Goal: Browse casually

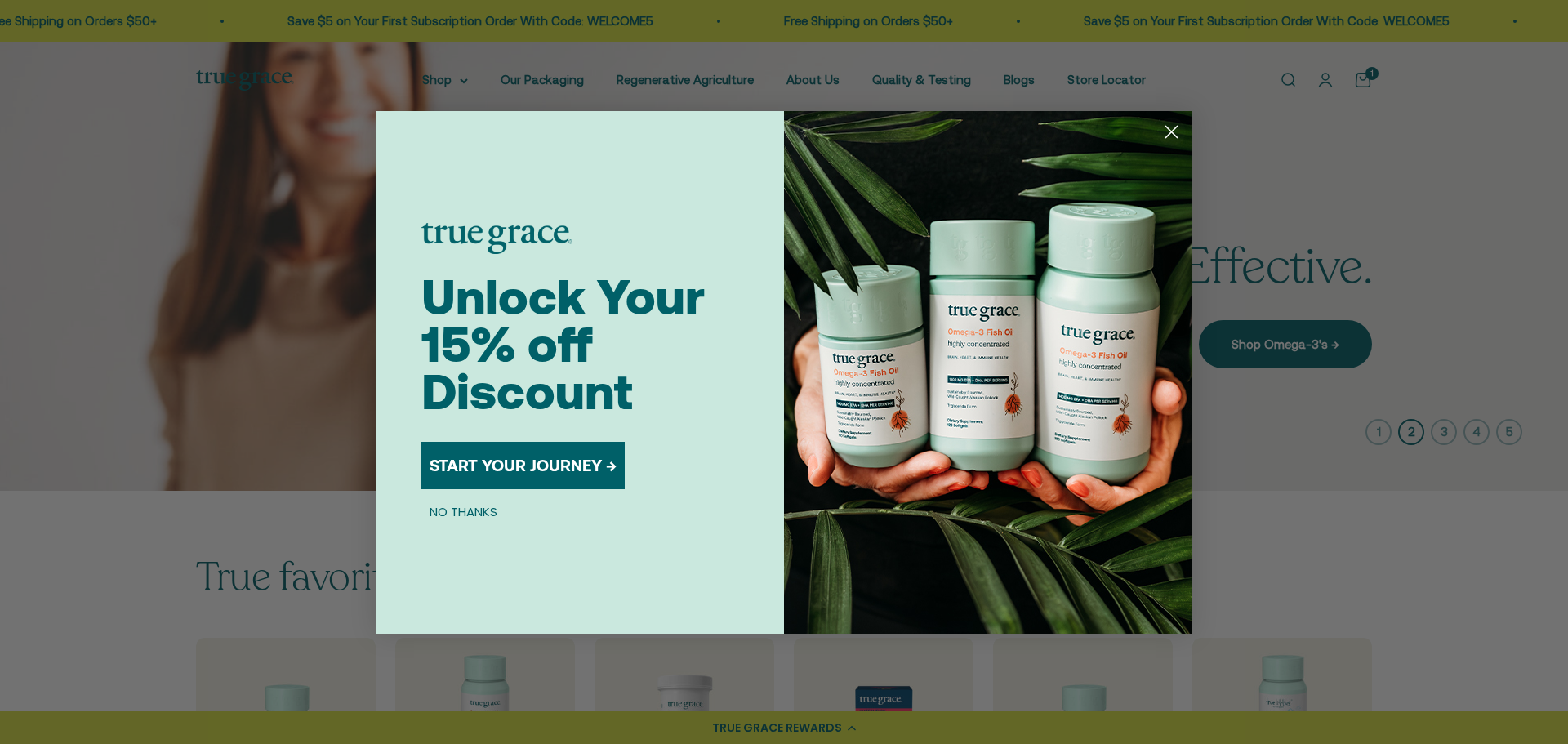
click at [1173, 133] on icon "Close dialog" at bounding box center [1172, 131] width 11 height 11
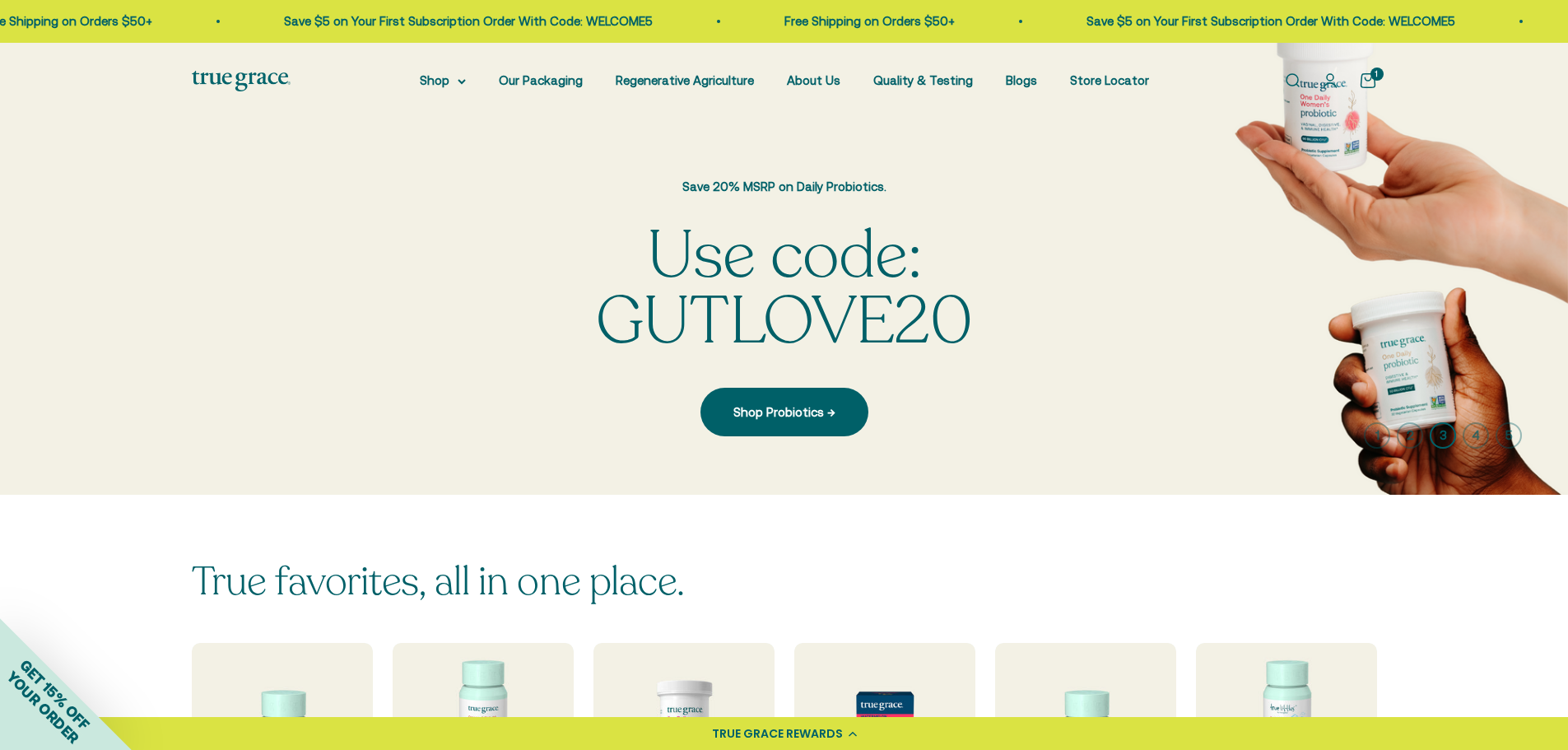
click at [1432, 445] on icon "button" at bounding box center [1443, 435] width 26 height 26
click at [1472, 442] on icon "button" at bounding box center [1475, 435] width 26 height 26
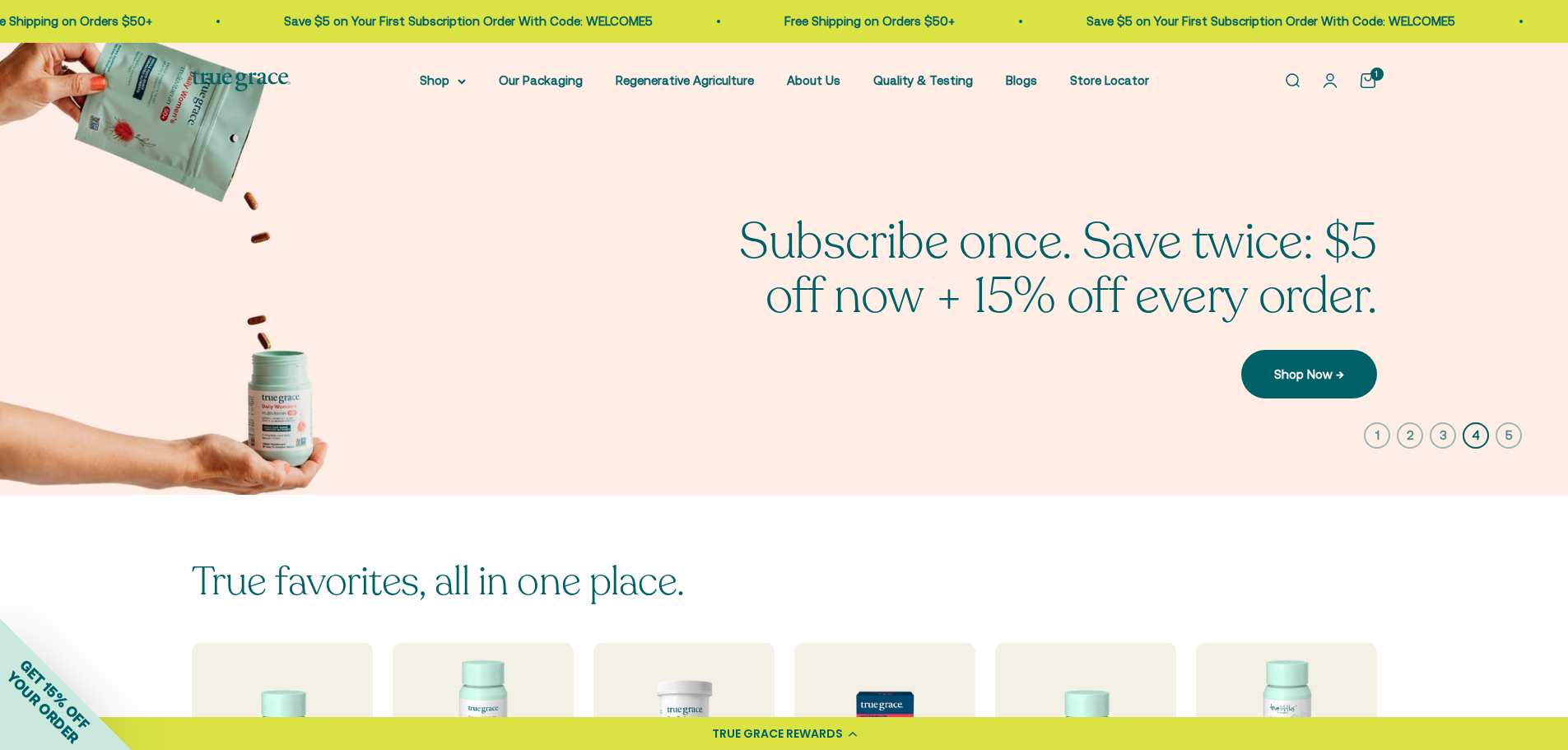
click at [1509, 444] on icon "button" at bounding box center [1508, 435] width 26 height 26
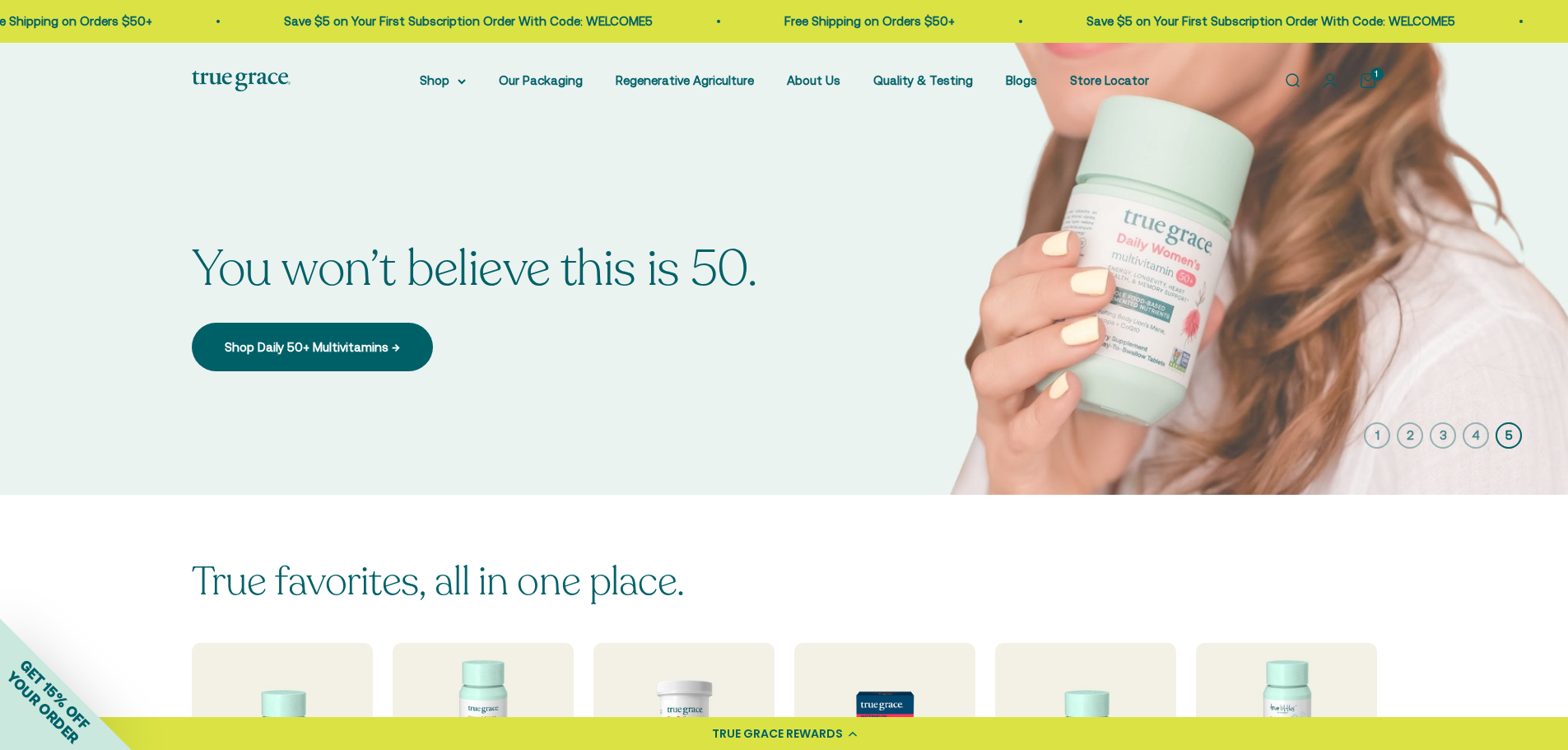
click at [1469, 446] on icon "button" at bounding box center [1475, 435] width 26 height 26
click at [1430, 447] on icon "button" at bounding box center [1443, 435] width 26 height 26
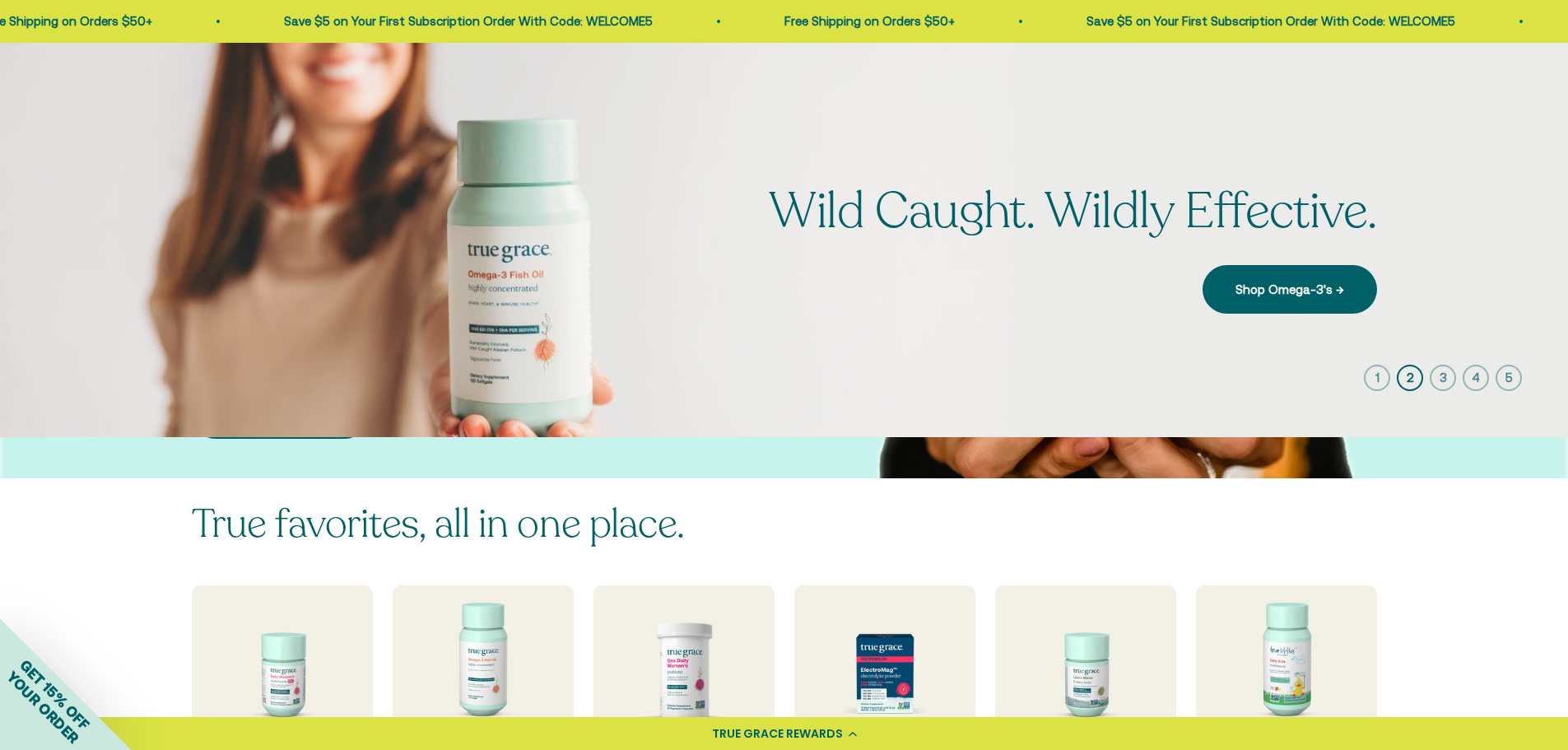
scroll to position [82, 0]
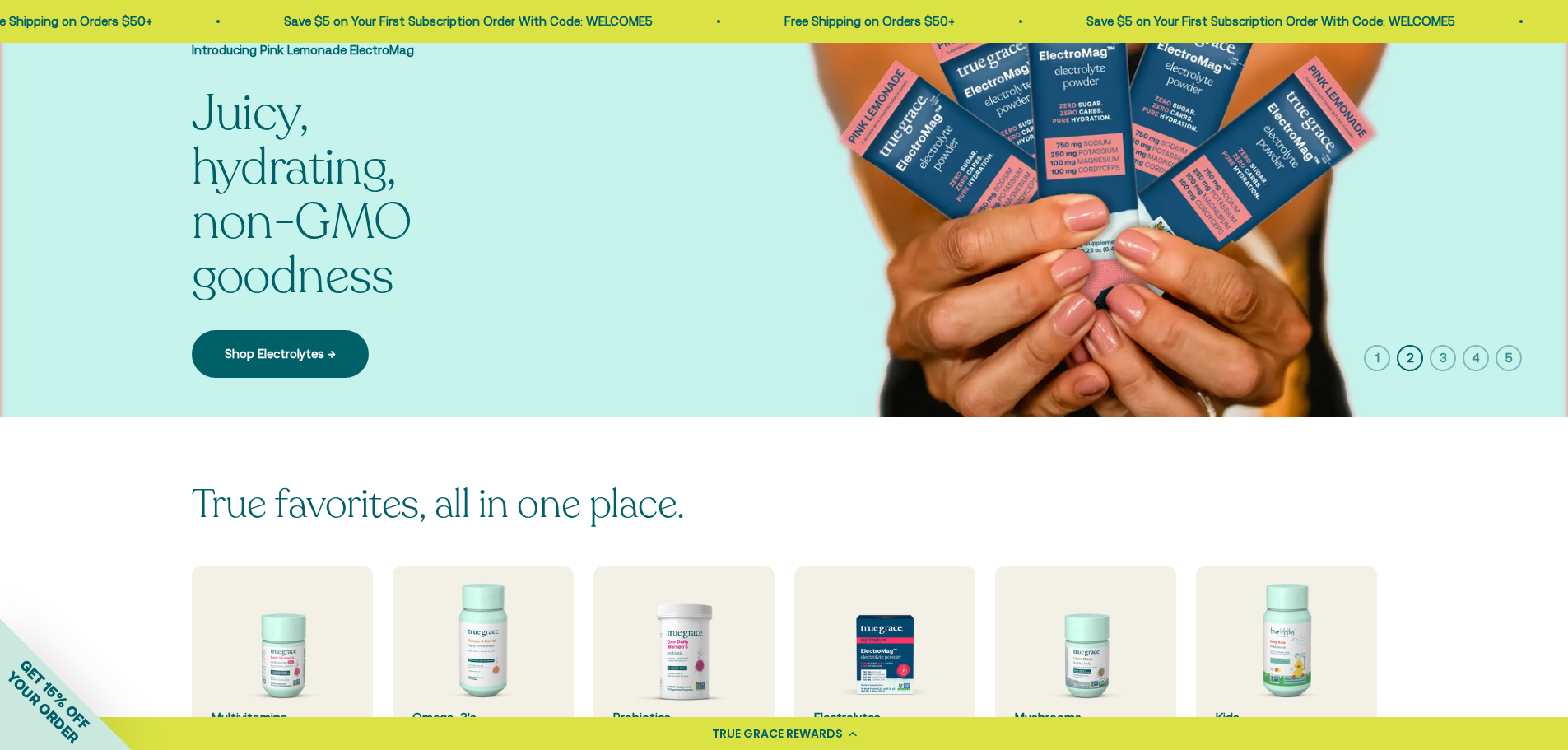
scroll to position [82, 0]
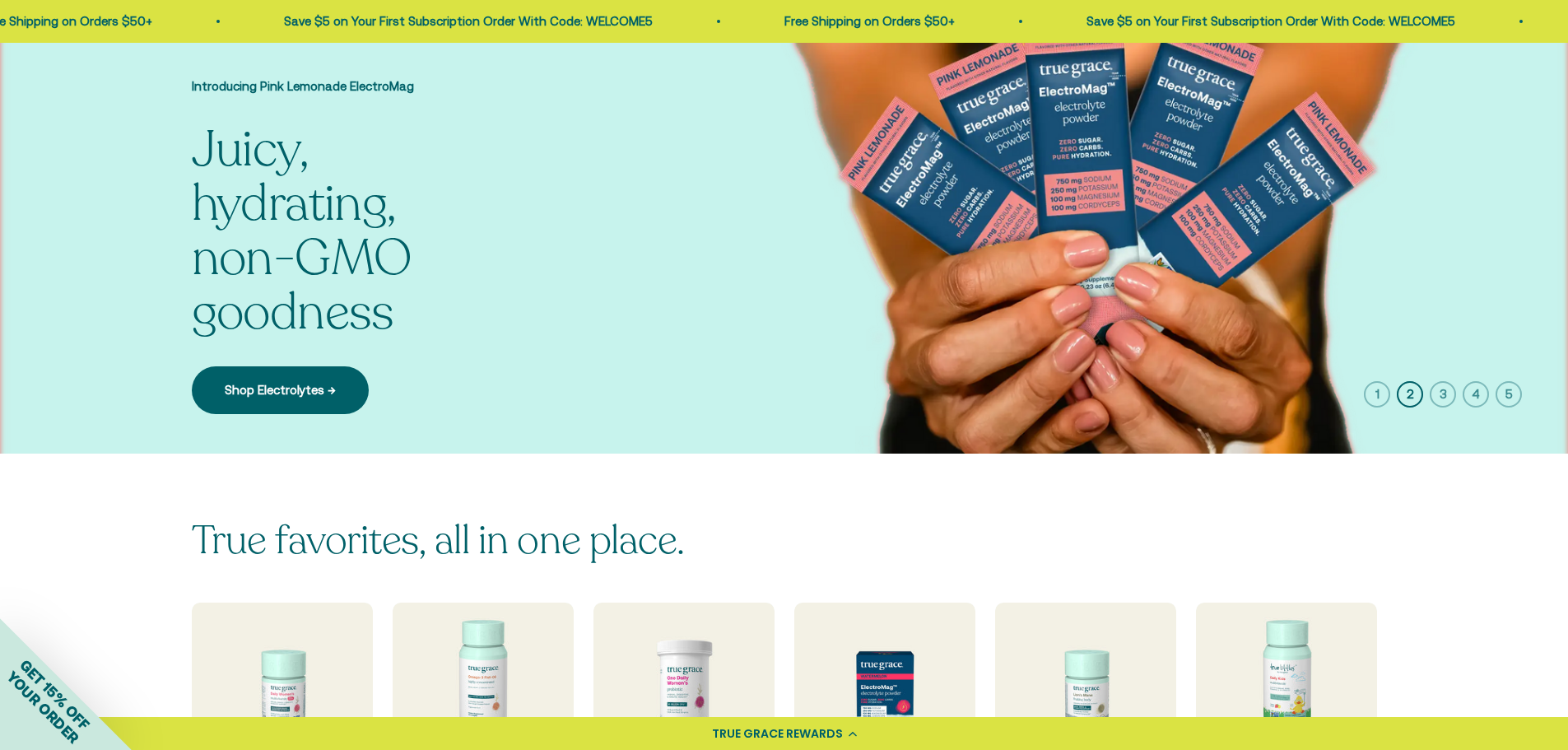
click at [1432, 407] on icon "button" at bounding box center [1443, 394] width 26 height 26
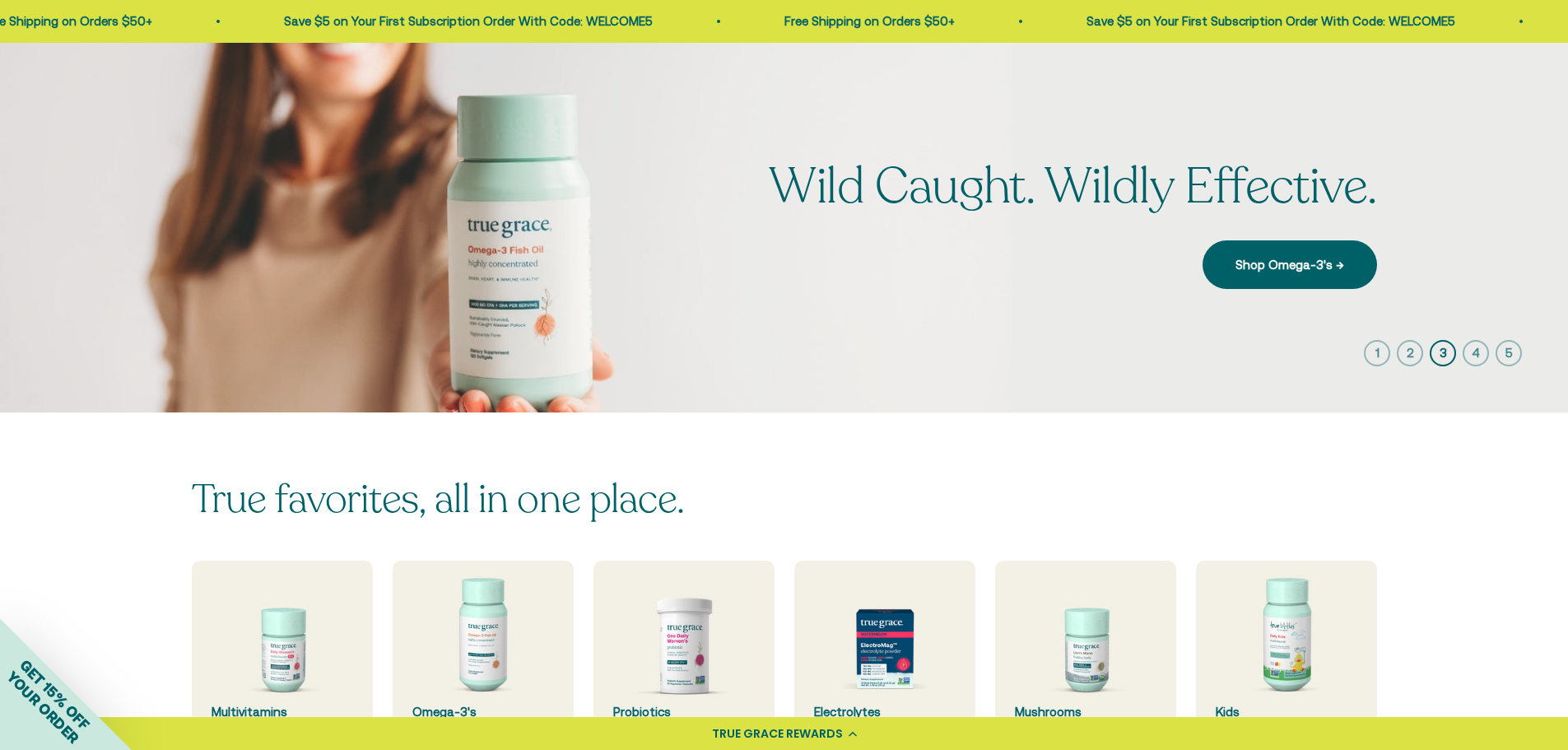
click at [1471, 361] on icon "button" at bounding box center [1475, 352] width 26 height 26
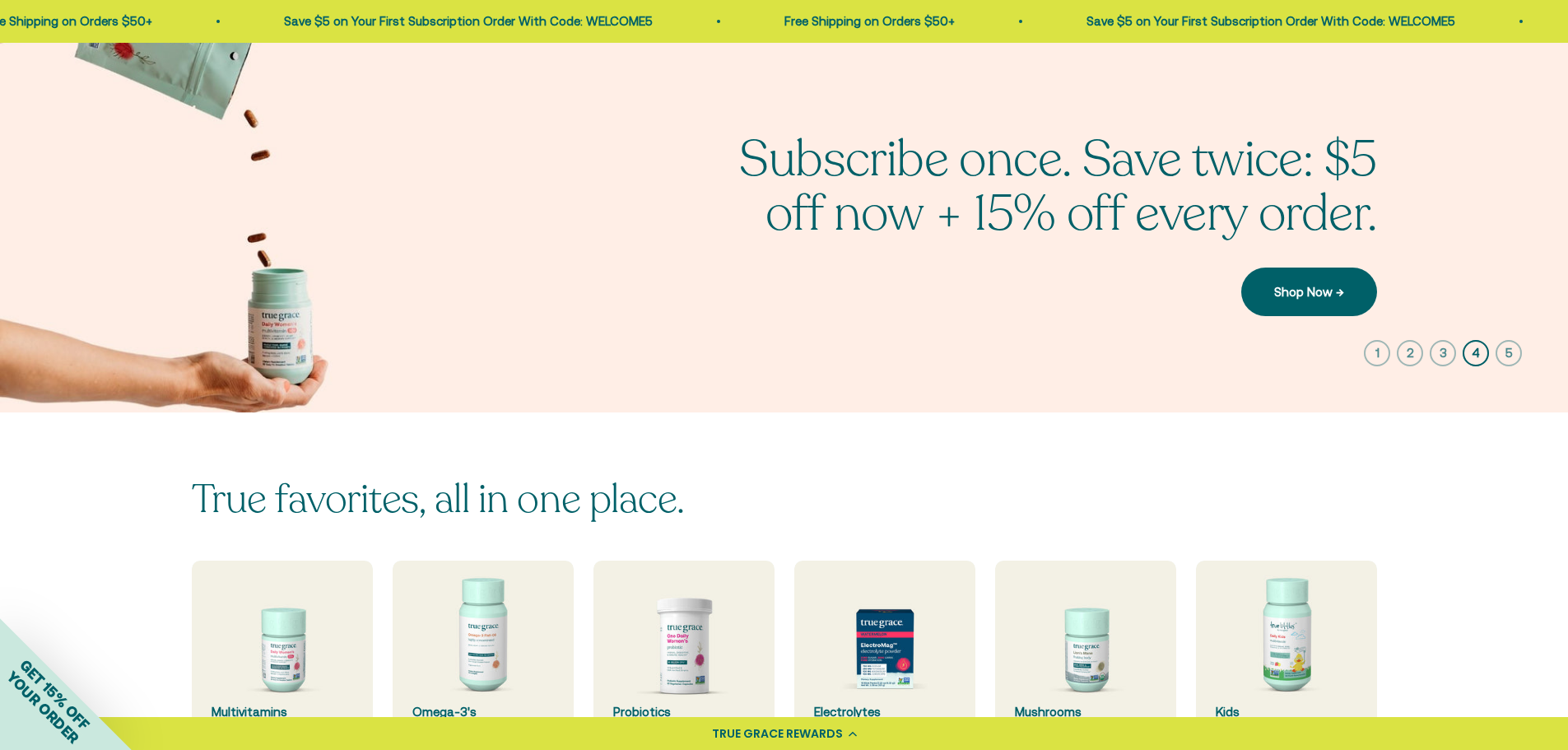
click at [1502, 361] on icon "button" at bounding box center [1508, 352] width 26 height 26
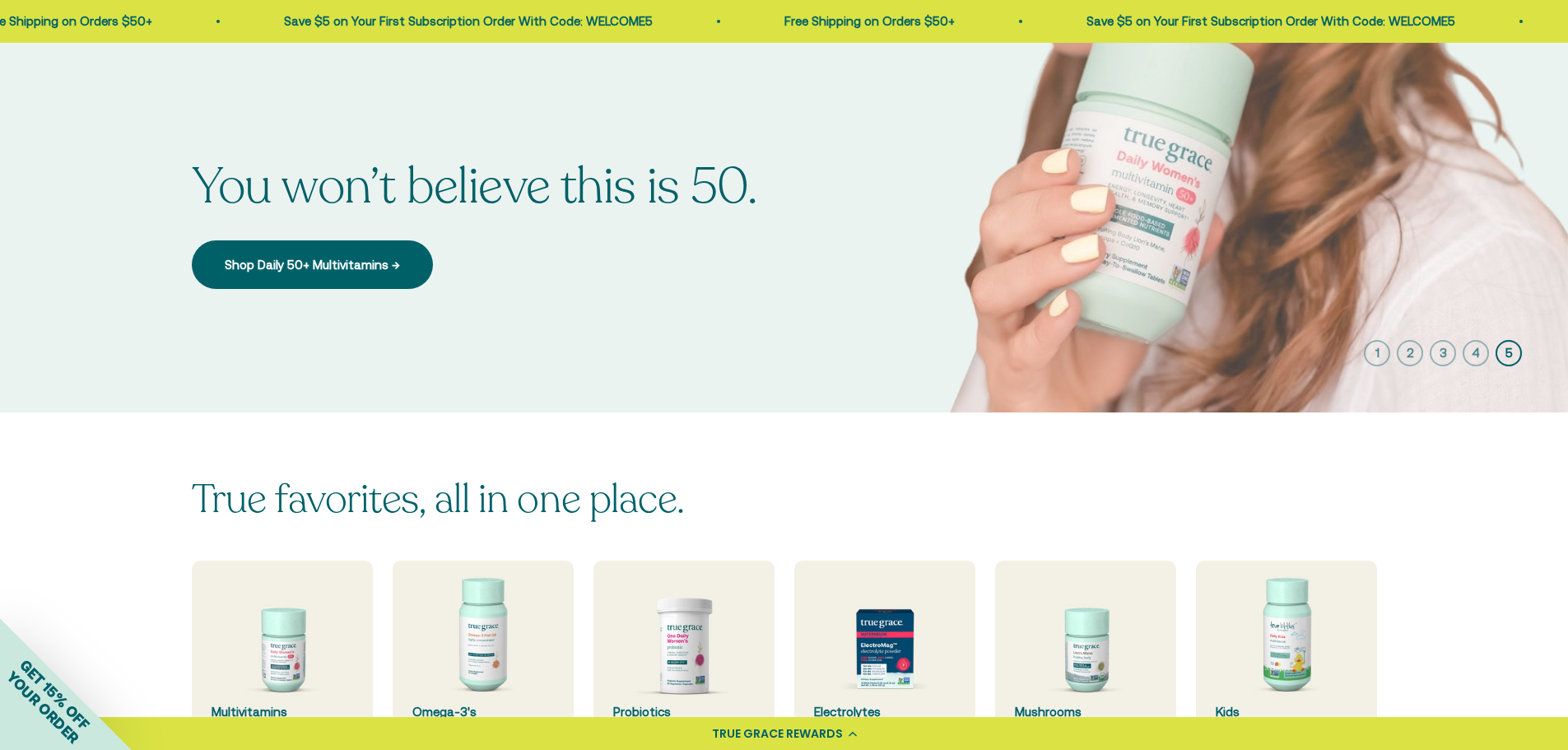
click at [1364, 357] on icon "button" at bounding box center [1377, 352] width 26 height 26
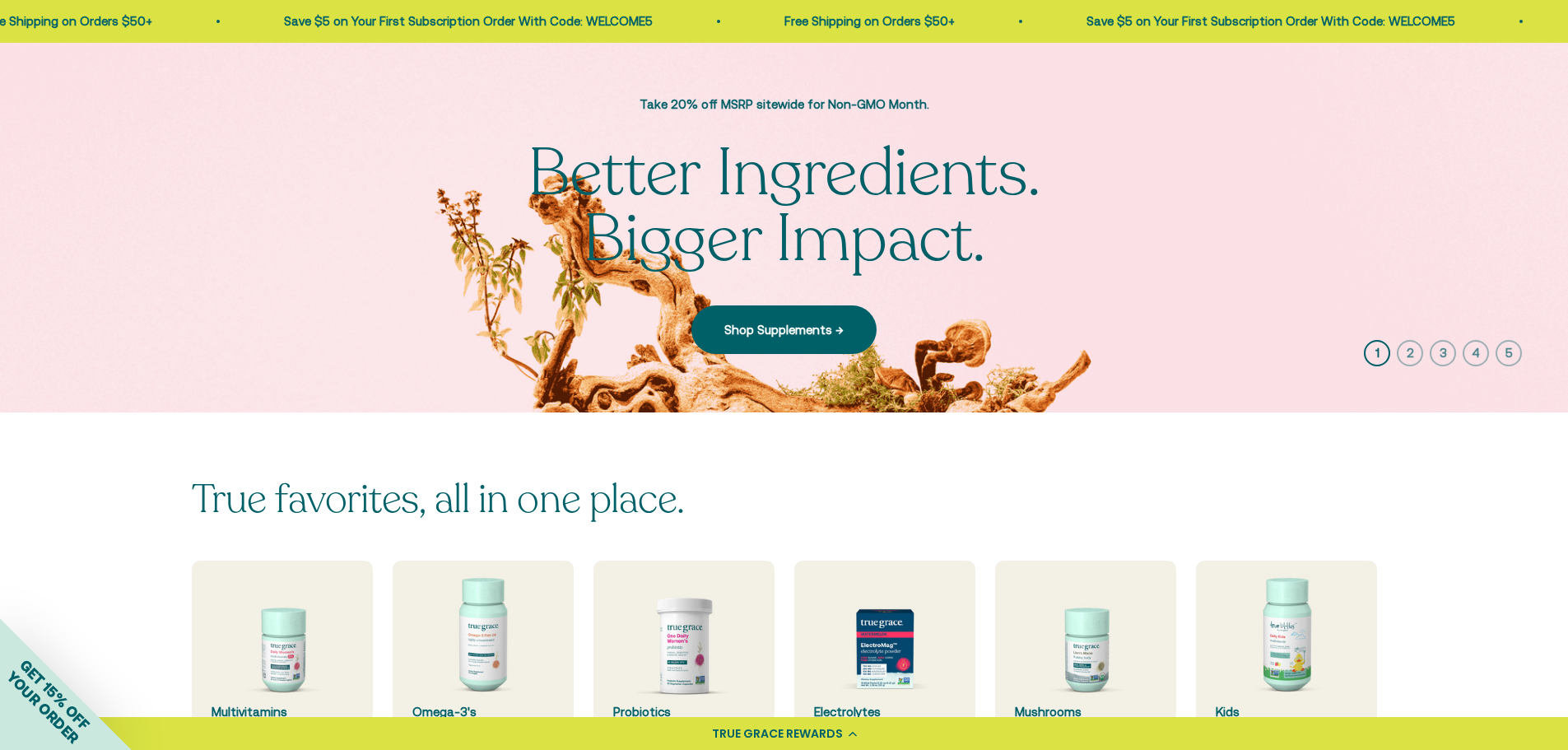
click at [1397, 367] on icon "button" at bounding box center [1410, 352] width 26 height 26
